Goal: Use online tool/utility: Utilize a website feature to perform a specific function

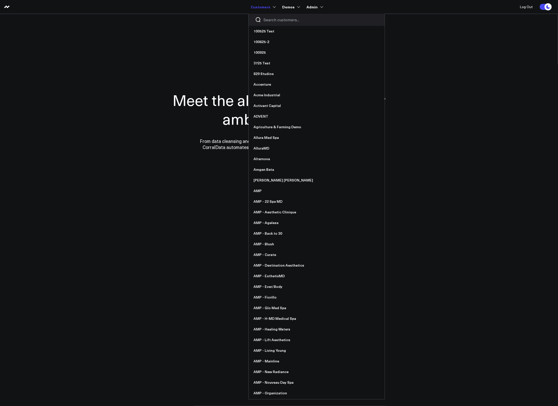
click at [271, 20] on input "Search customers input" at bounding box center [321, 20] width 115 height 6
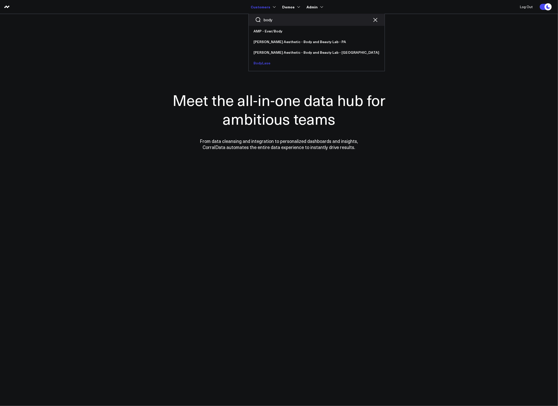
type input "body"
click at [256, 61] on link "BodyLase" at bounding box center [317, 63] width 136 height 11
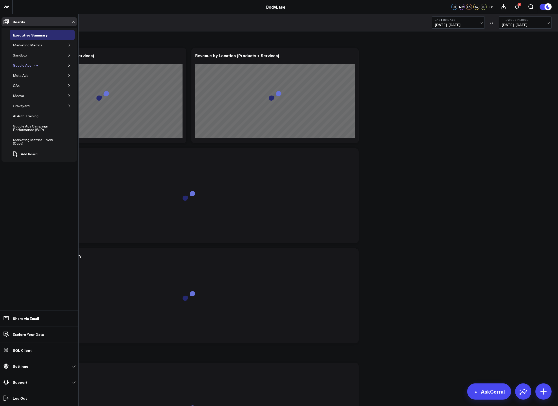
click at [23, 66] on div "Google Ads" at bounding box center [22, 65] width 21 height 6
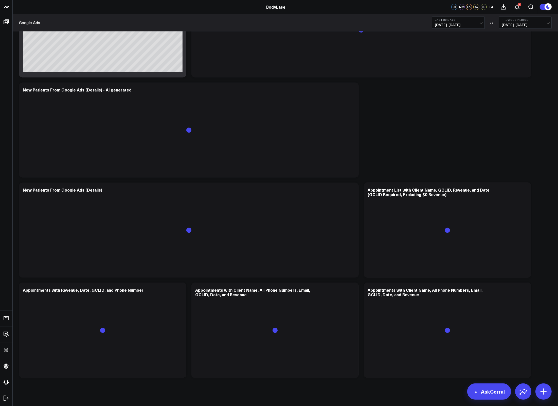
scroll to position [1196, 0]
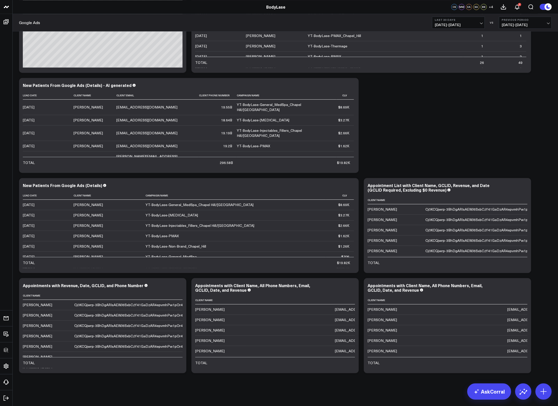
click at [464, 24] on span "09/13/25 - 10/12/25" at bounding box center [458, 25] width 47 height 4
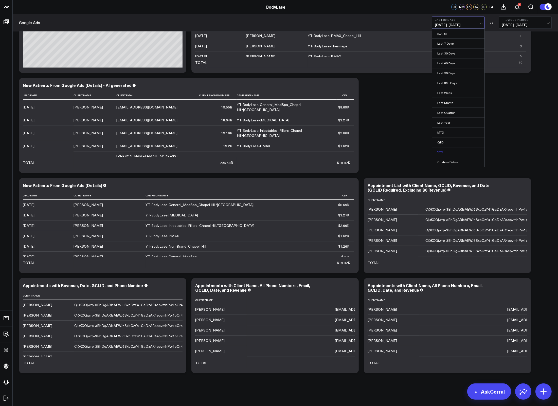
click at [450, 153] on link "YTD" at bounding box center [458, 152] width 52 height 10
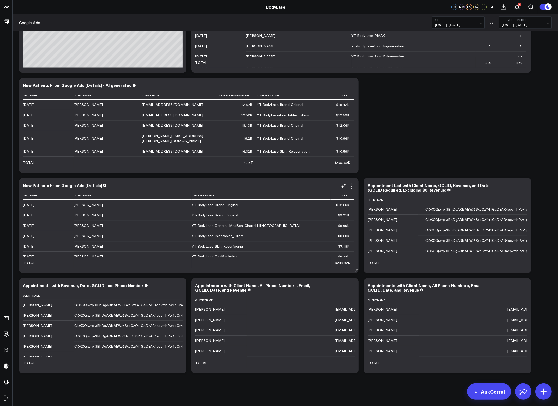
scroll to position [1192, 0]
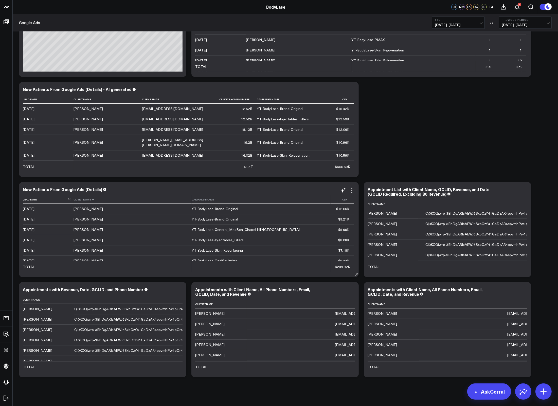
click at [94, 201] on icon at bounding box center [93, 199] width 4 height 3
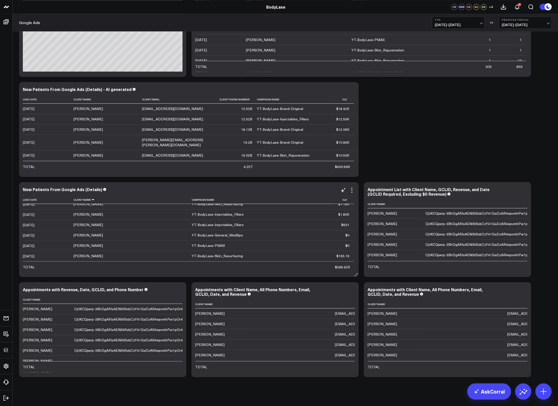
scroll to position [797, 0]
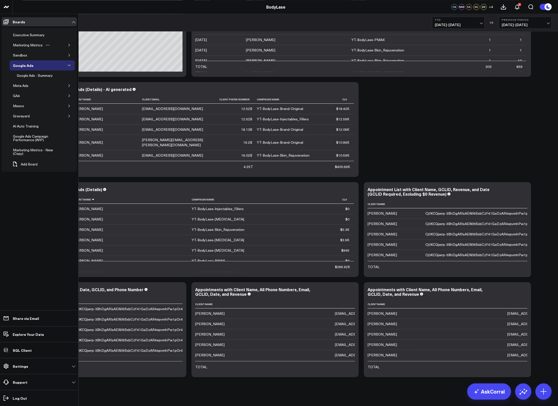
scroll to position [797, 0]
click at [17, 106] on div "Meevo" at bounding box center [19, 106] width 14 height 6
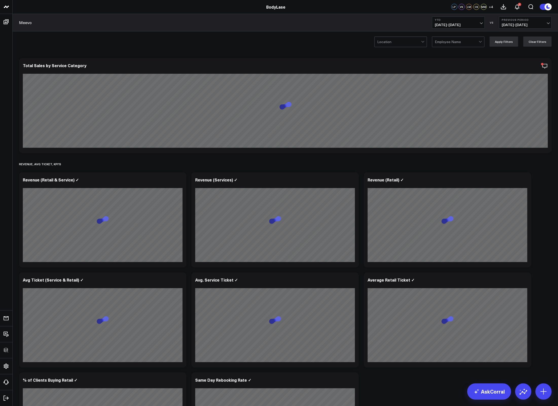
scroll to position [4, 0]
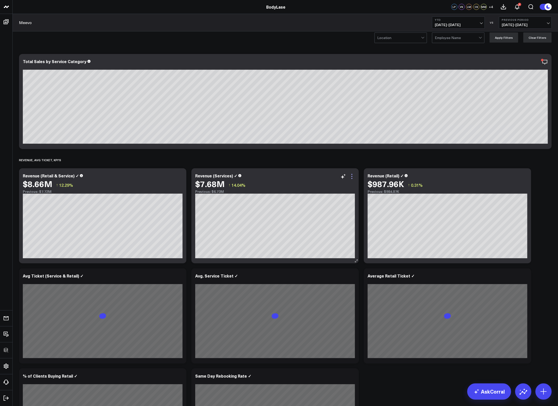
click at [352, 177] on icon at bounding box center [352, 176] width 6 height 6
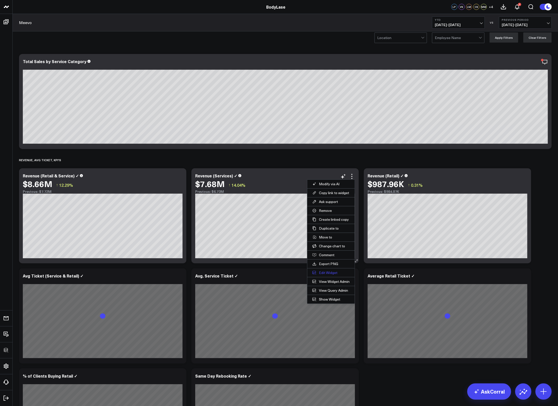
click at [328, 272] on button "Edit Widget" at bounding box center [330, 272] width 47 height 9
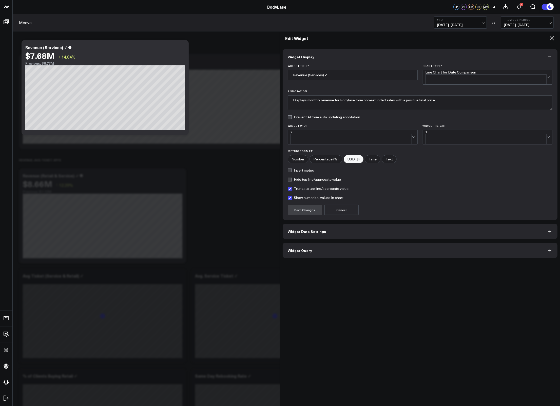
click at [322, 243] on button "Widget Query" at bounding box center [420, 250] width 275 height 15
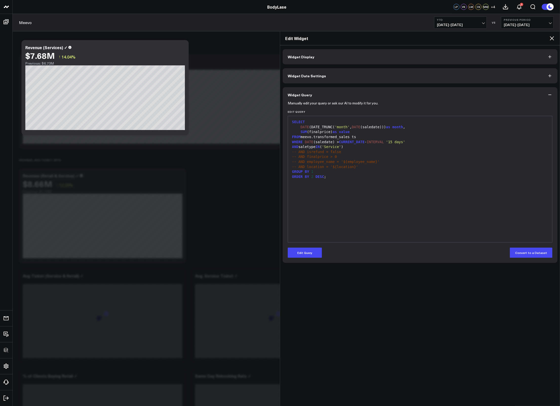
click at [330, 134] on div "SUM (finalprice) as value" at bounding box center [420, 132] width 259 height 5
click at [329, 133] on div "SUM (finalprice) as value" at bounding box center [420, 132] width 259 height 5
click at [455, 153] on div "-- AND isrefund = false" at bounding box center [420, 152] width 259 height 5
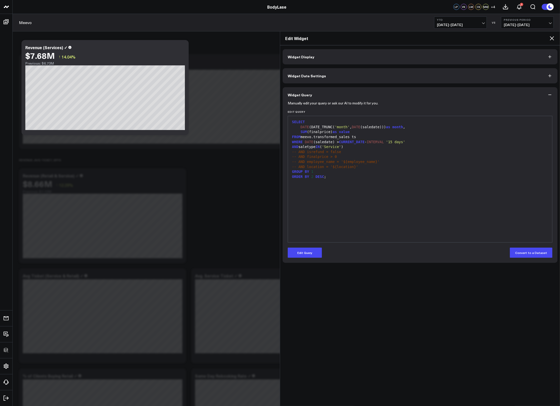
click at [553, 38] on icon at bounding box center [552, 39] width 4 height 4
